Goal: Task Accomplishment & Management: Use online tool/utility

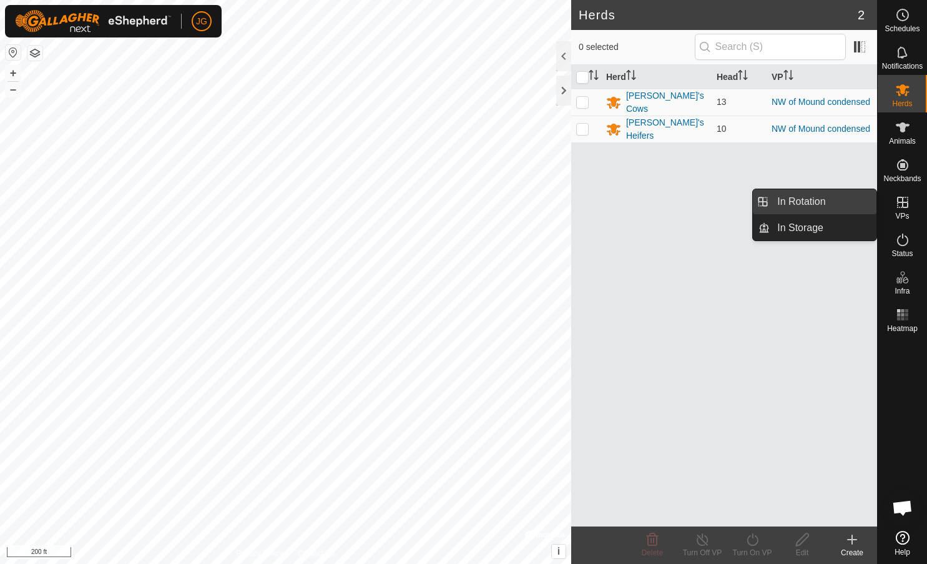
click at [820, 204] on link "In Rotation" at bounding box center [823, 201] width 107 height 25
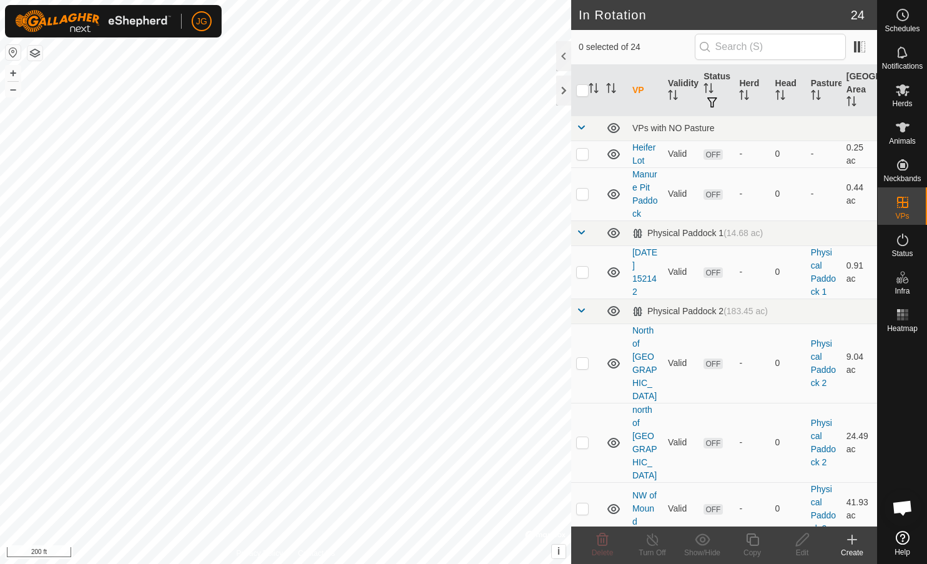
click at [847, 539] on icon at bounding box center [852, 539] width 15 height 15
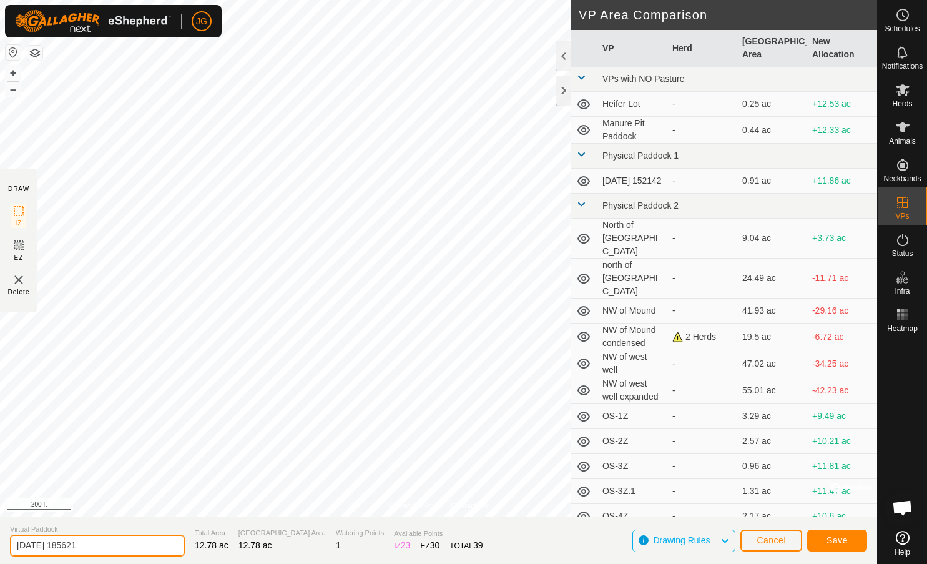
drag, startPoint x: 97, startPoint y: 545, endPoint x: -3, endPoint y: 531, distance: 101.5
click at [0, 531] on html "JG Schedules Notifications Herds Animals Neckbands VPs Status Infra Heatmap Hel…" at bounding box center [463, 282] width 927 height 564
type input "Mound Mayhem"
click at [825, 540] on button "Save" at bounding box center [837, 540] width 60 height 22
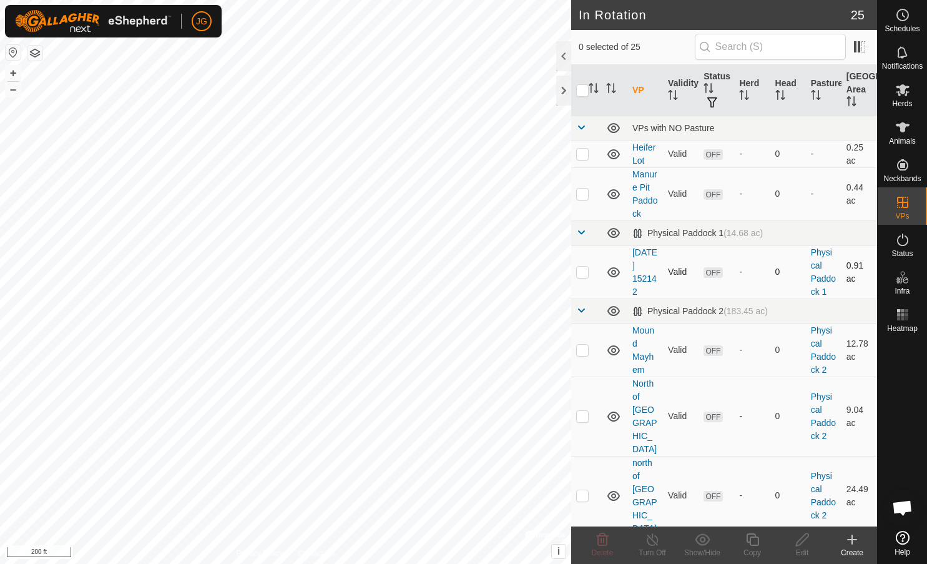
checkbox input "true"
click at [899, 96] on icon at bounding box center [902, 89] width 15 height 15
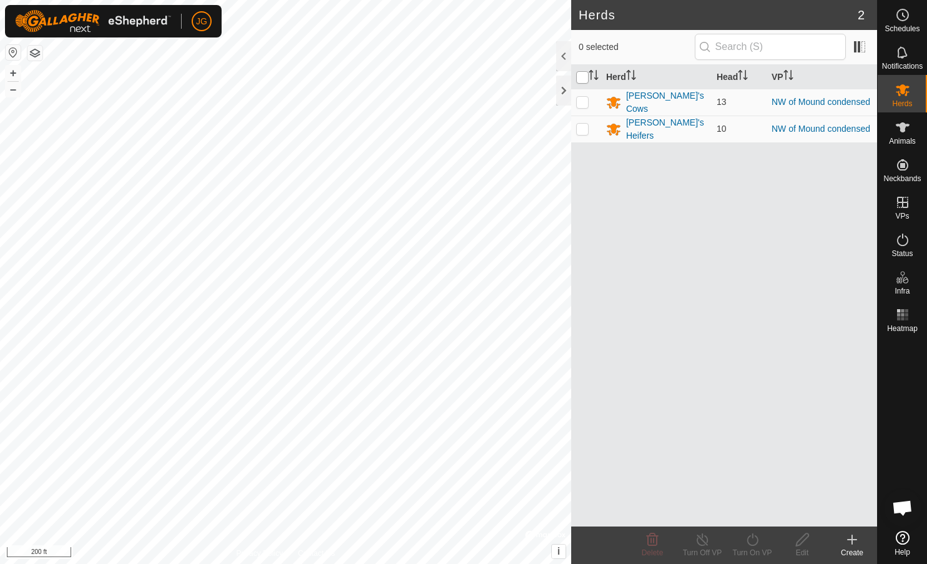
click at [582, 82] on input "checkbox" at bounding box center [582, 77] width 12 height 12
checkbox input "true"
click at [752, 540] on icon at bounding box center [753, 539] width 16 height 15
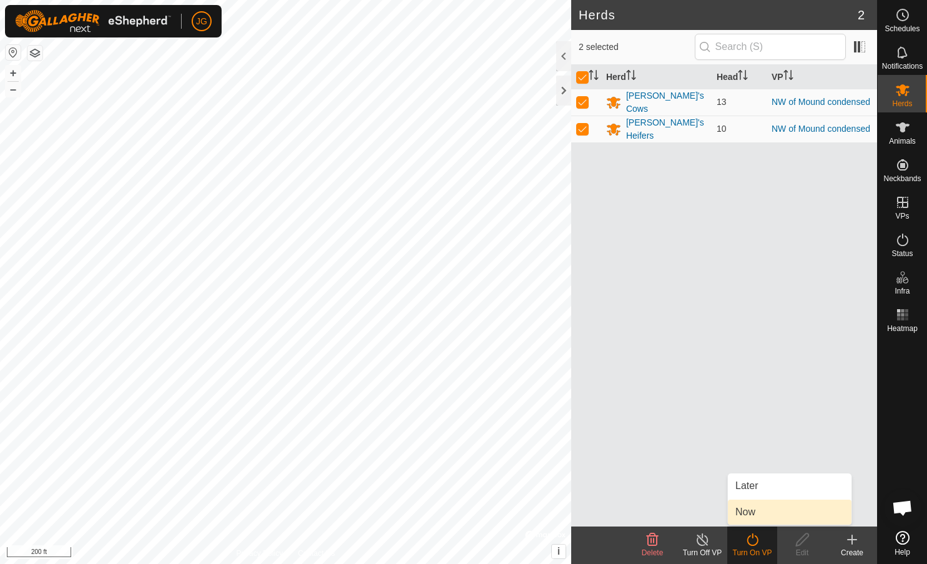
click at [749, 504] on link "Now" at bounding box center [790, 511] width 124 height 25
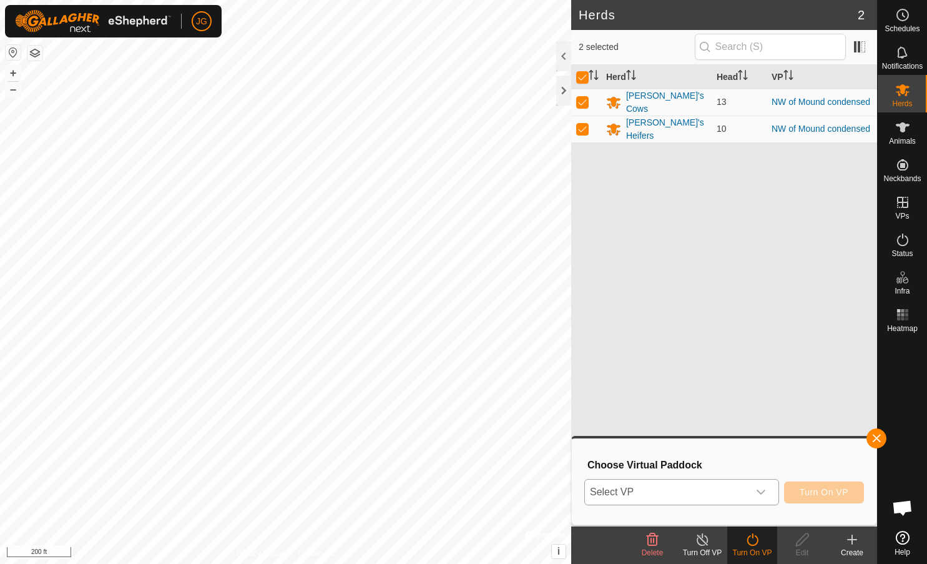
click at [764, 492] on icon "dropdown trigger" at bounding box center [761, 492] width 9 height 5
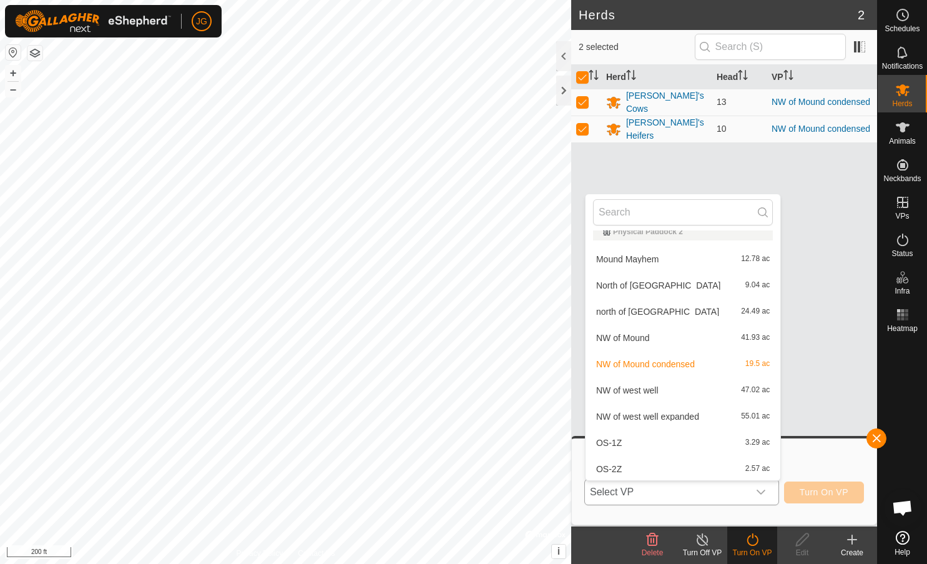
scroll to position [147, 0]
click at [643, 257] on li "Mound Mayhem 12.78 ac" at bounding box center [683, 260] width 195 height 25
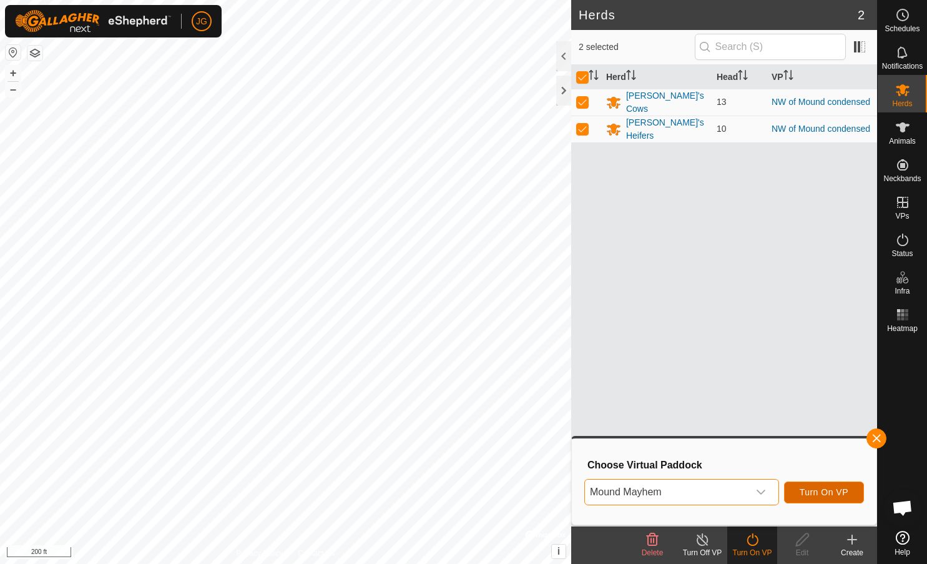
click at [809, 491] on span "Turn On VP" at bounding box center [824, 492] width 49 height 10
